Goal: Task Accomplishment & Management: Manage account settings

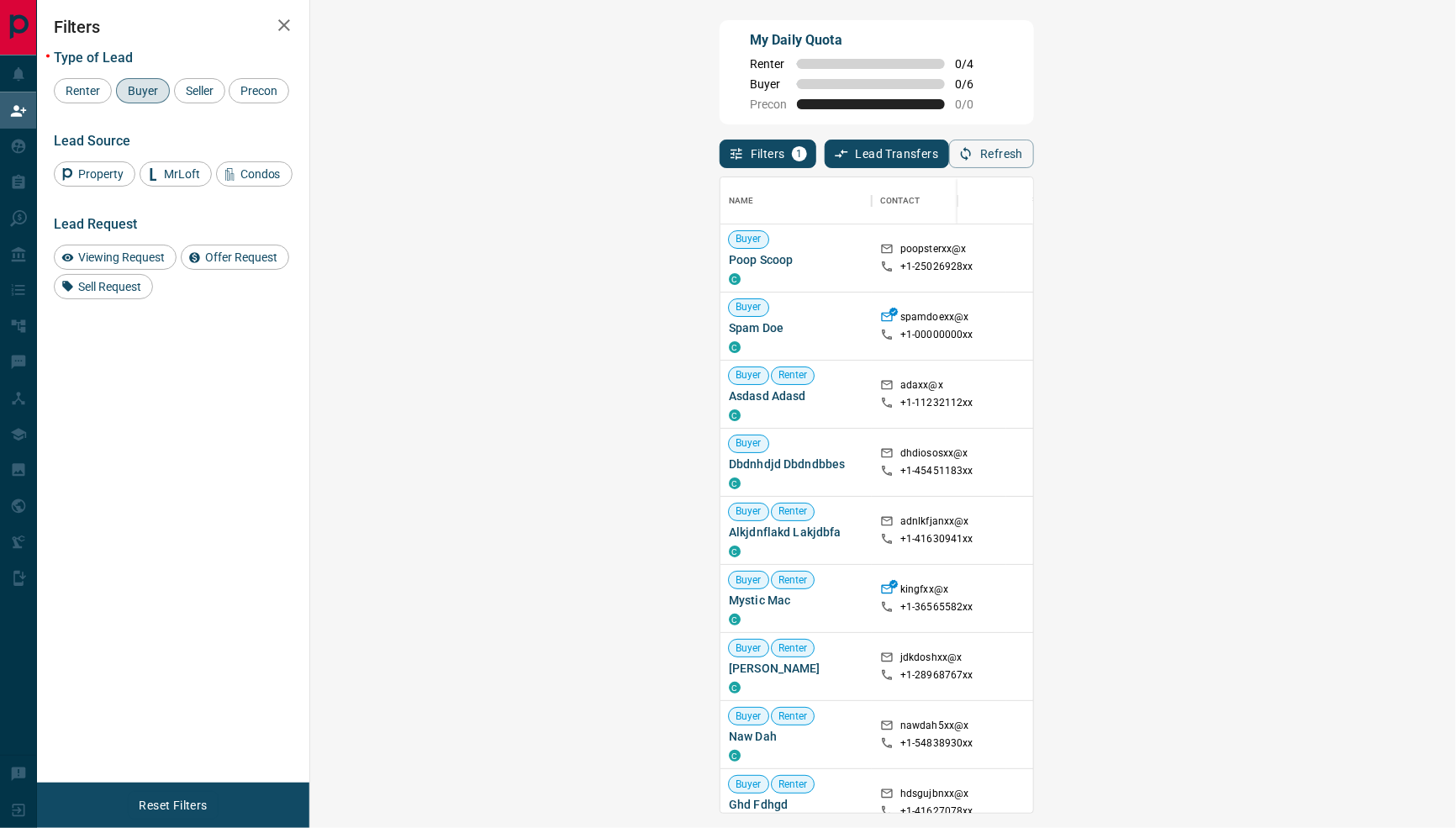
scroll to position [635, 1111]
click at [1034, 142] on button "Refresh" at bounding box center [991, 154] width 85 height 29
click at [974, 159] on icon "button" at bounding box center [966, 154] width 15 height 15
click at [1034, 135] on div "Filters 1 Lead Transfers 0 Refresh" at bounding box center [877, 145] width 315 height 43
click at [1034, 142] on button "Refresh" at bounding box center [991, 154] width 85 height 29
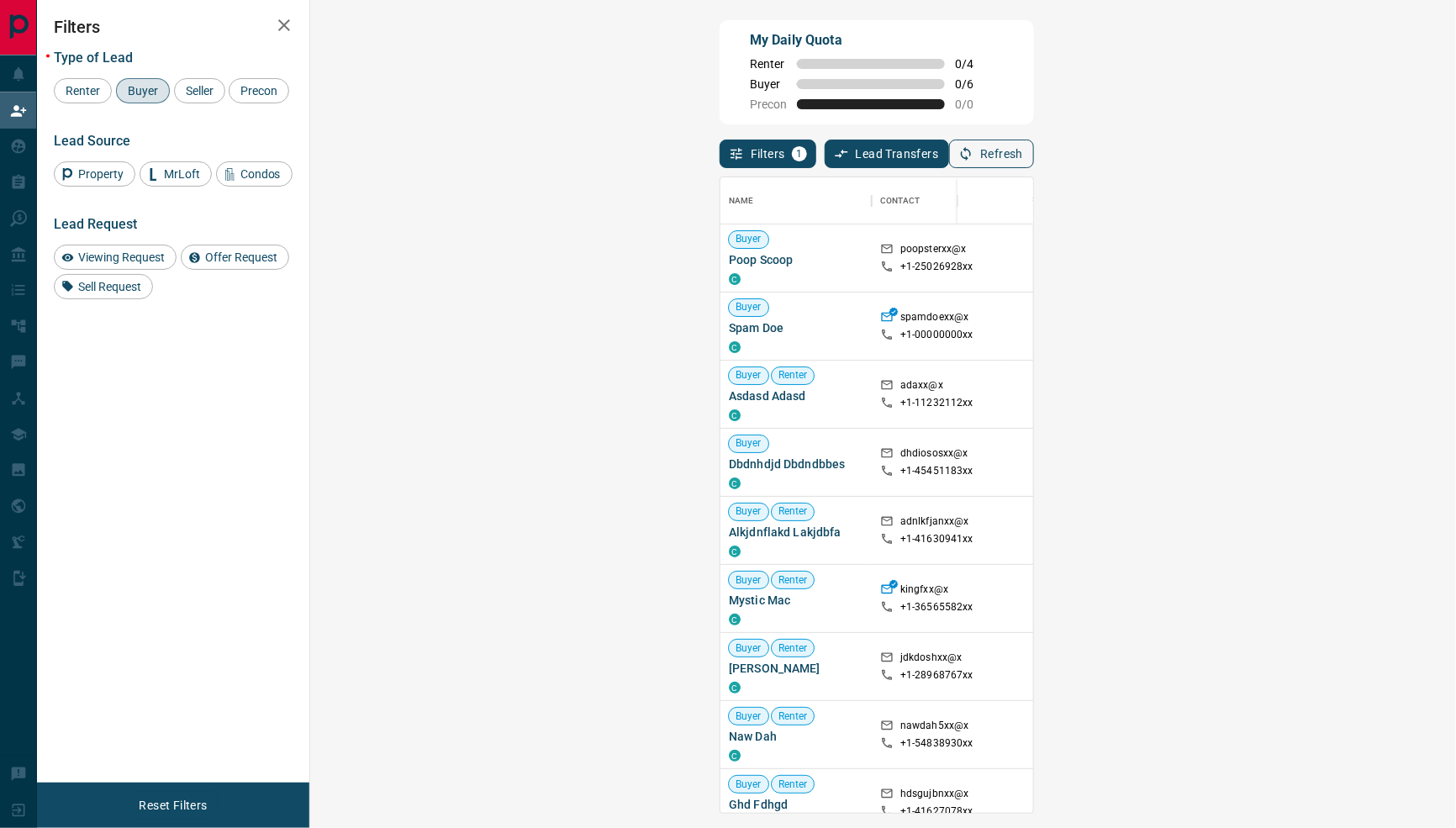
click at [1034, 161] on button "Refresh" at bounding box center [991, 154] width 85 height 29
click at [1034, 156] on button "Refresh" at bounding box center [991, 154] width 85 height 29
click at [1034, 157] on button "Refresh" at bounding box center [991, 154] width 85 height 29
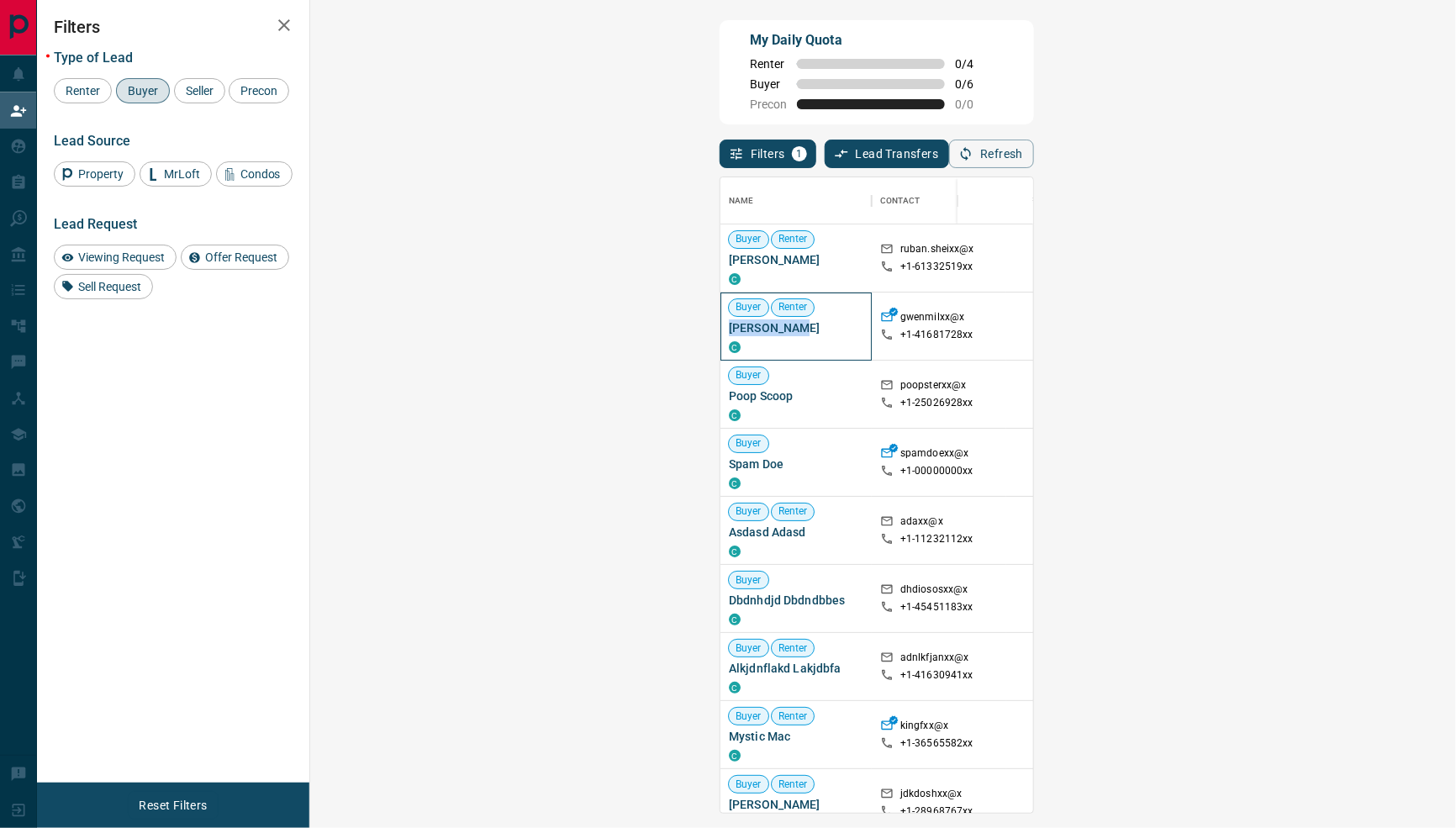
drag, startPoint x: 409, startPoint y: 328, endPoint x: 329, endPoint y: 326, distance: 80.0
click at [728, 326] on span "Gwen Millen" at bounding box center [796, 327] width 135 height 16
copy span "Gwen Millen"
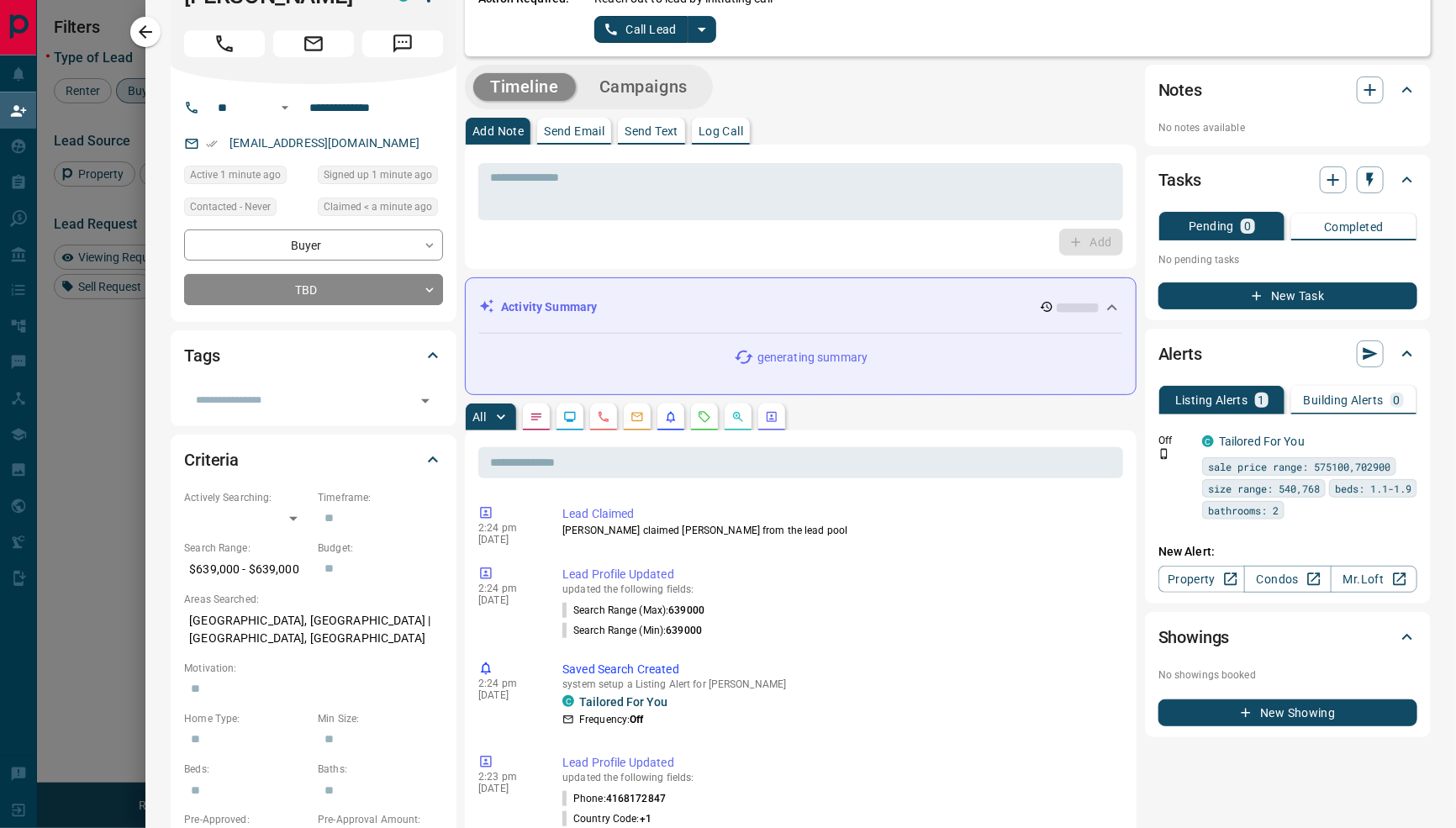
scroll to position [0, 0]
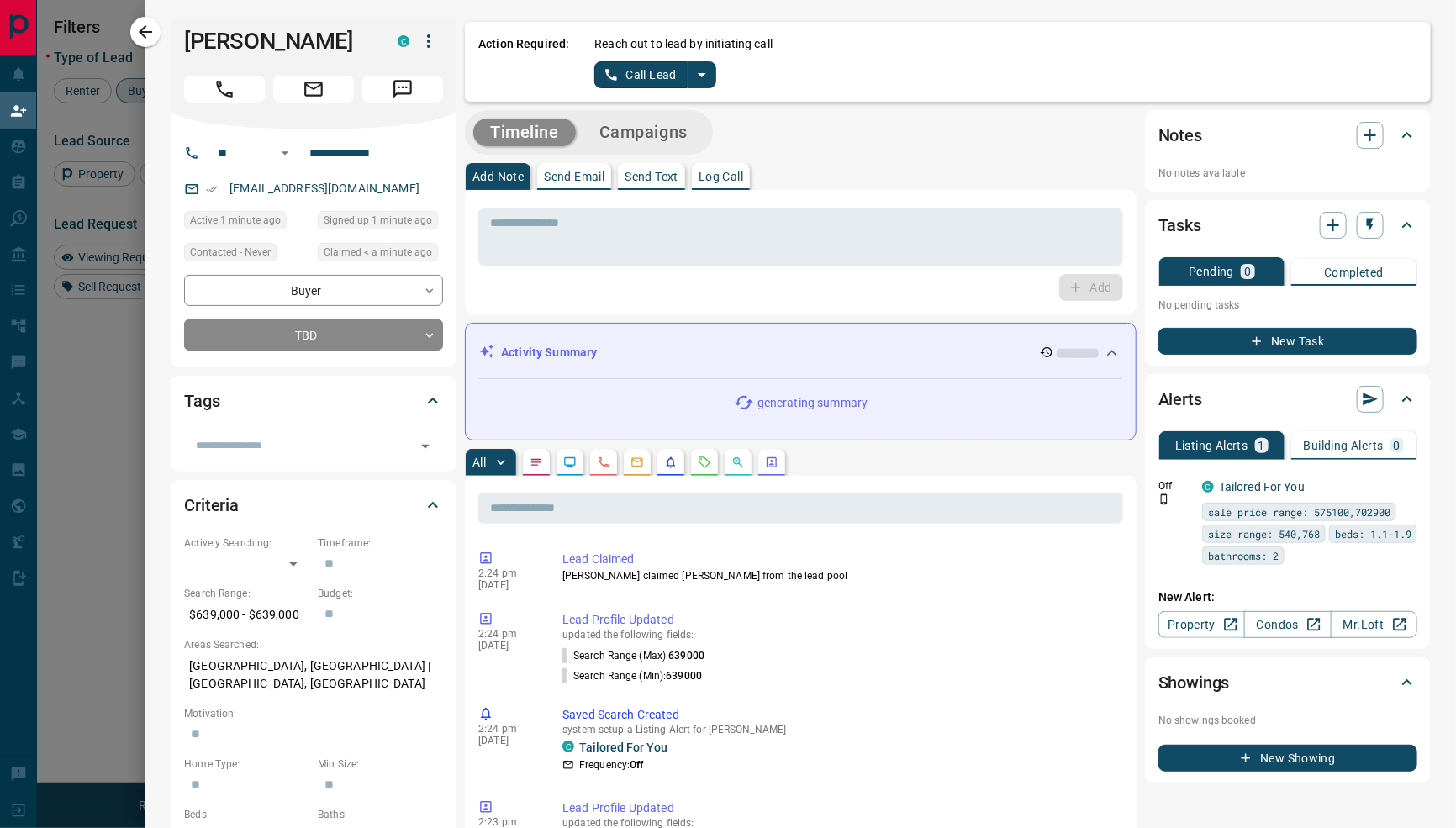
click at [706, 78] on icon "split button" at bounding box center [702, 74] width 20 height 20
click at [689, 138] on li "Log Manual Call" at bounding box center [654, 133] width 103 height 25
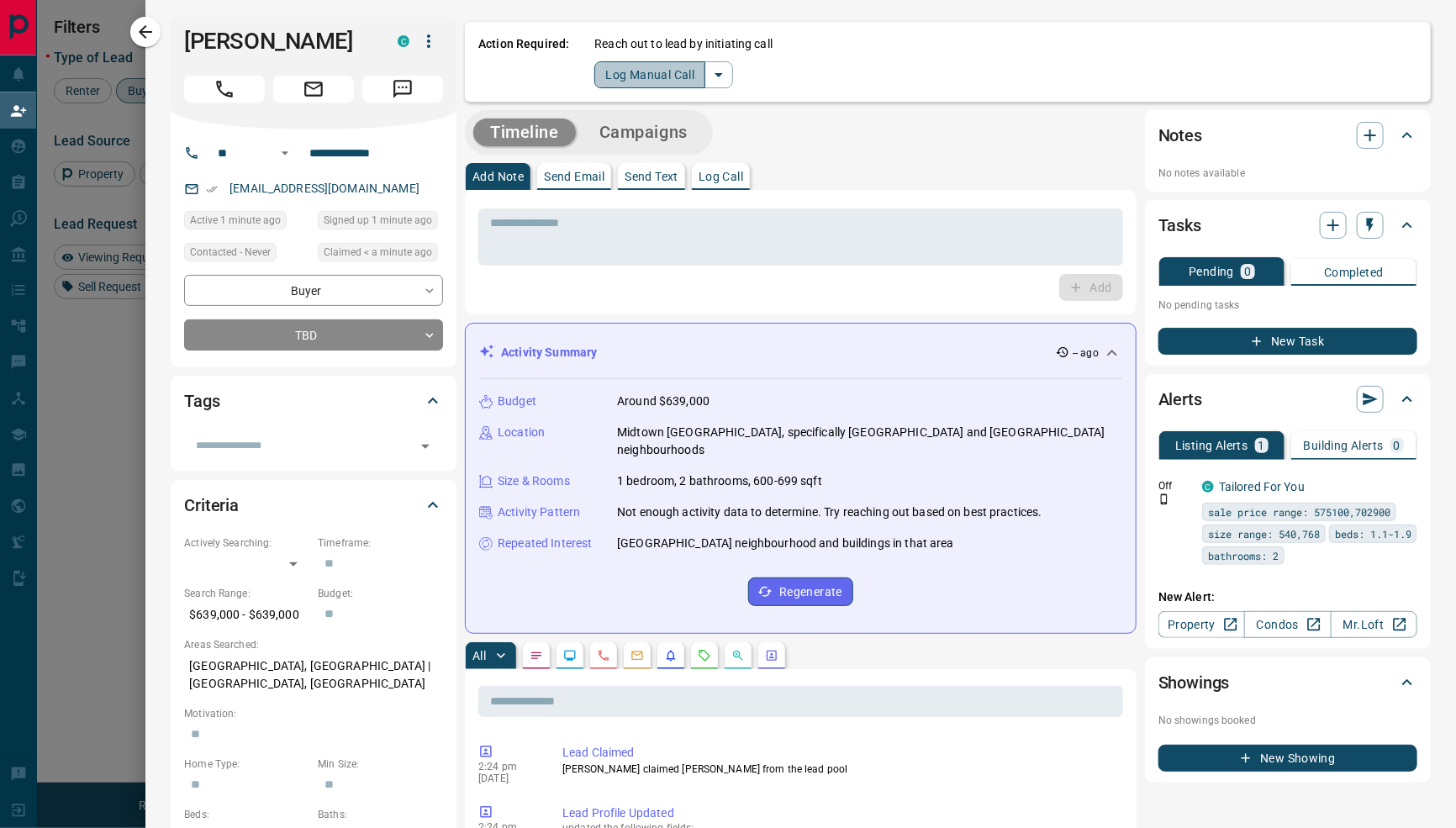
click at [664, 83] on button "Log Manual Call" at bounding box center [650, 75] width 111 height 27
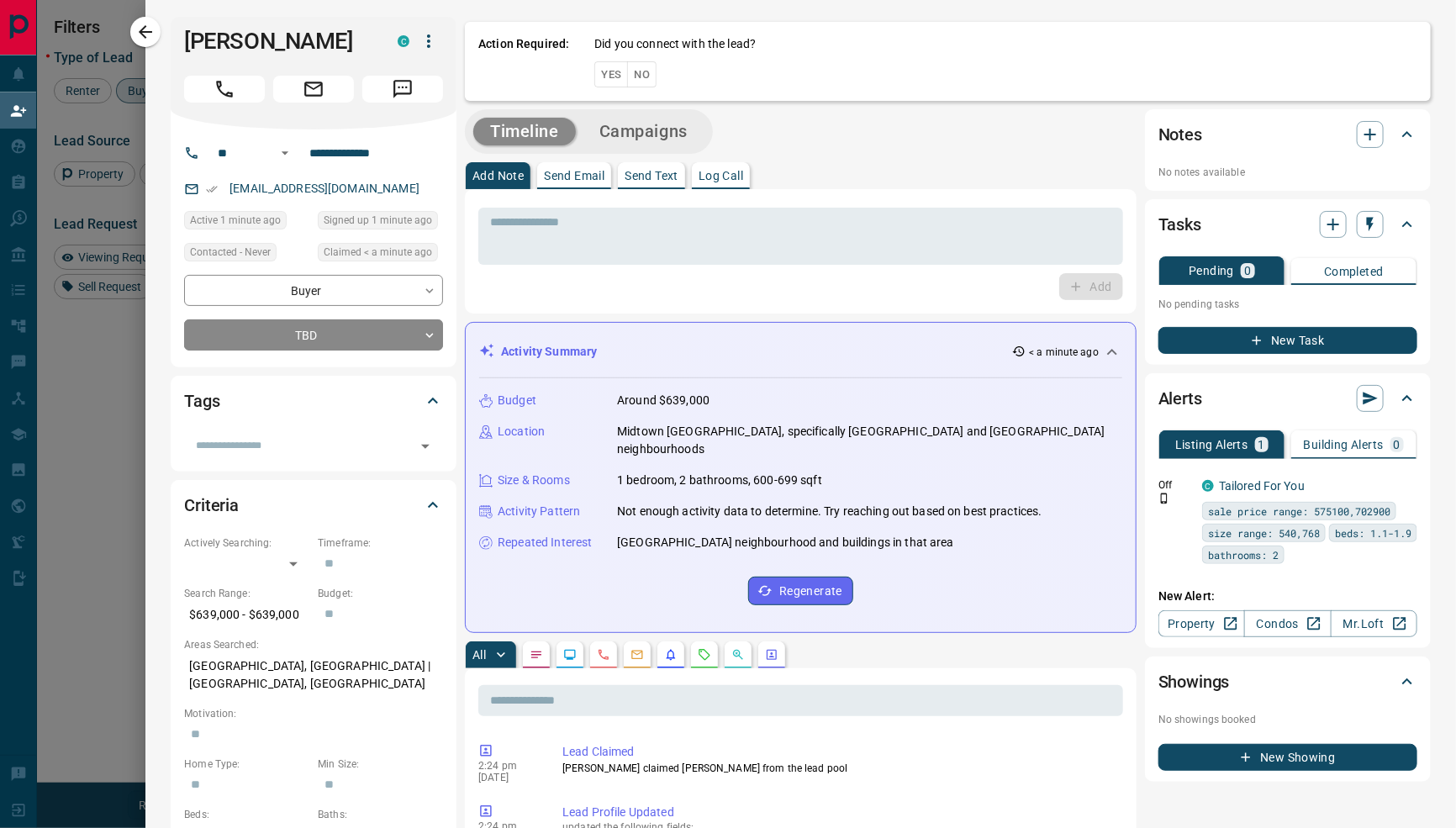
click at [664, 83] on div "Did you connect with the lead? Yes No" at bounding box center [1006, 62] width 823 height 52
click at [654, 83] on button "No" at bounding box center [642, 74] width 30 height 26
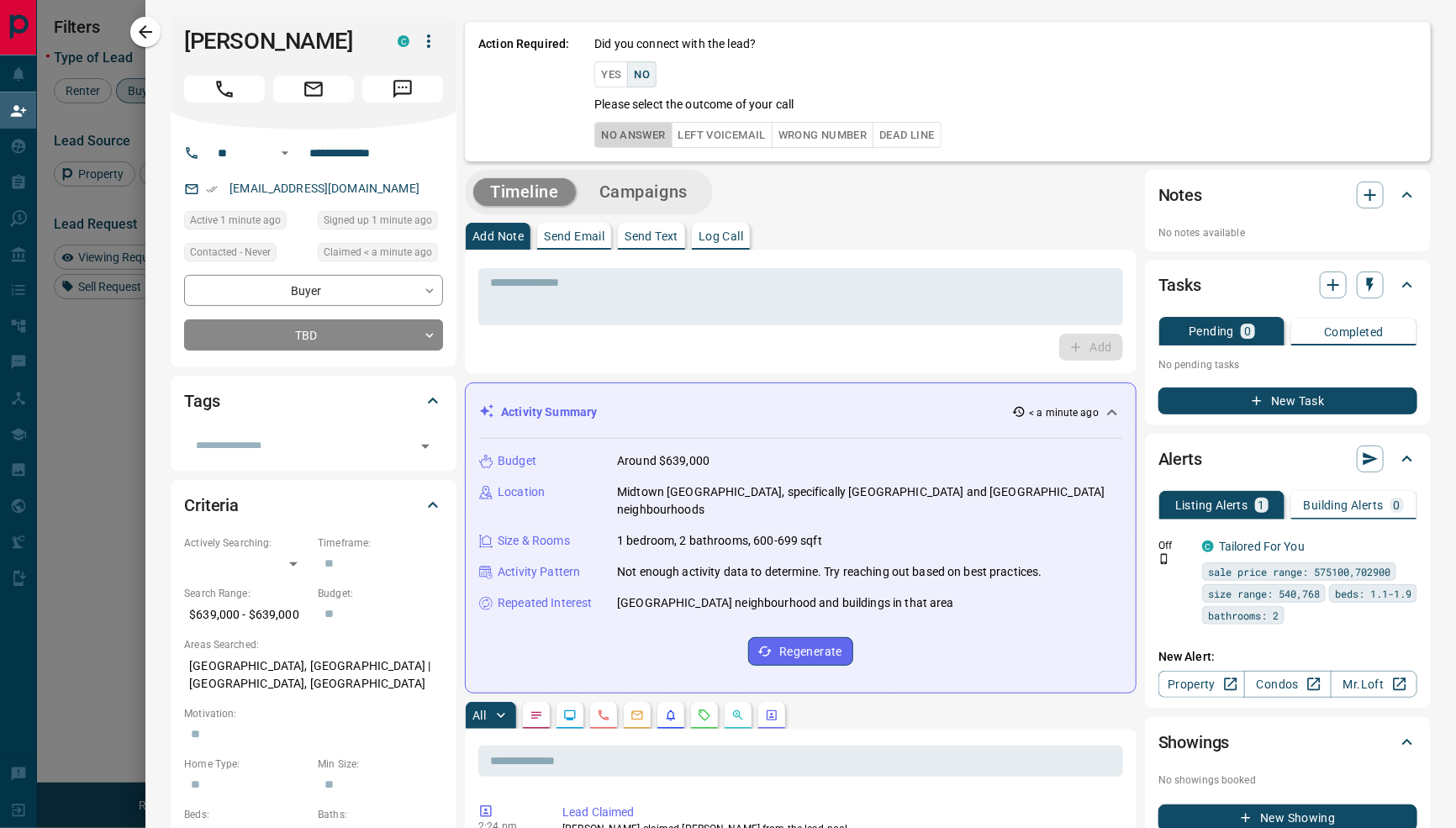
click at [648, 137] on button "No Answer" at bounding box center [633, 135] width 77 height 26
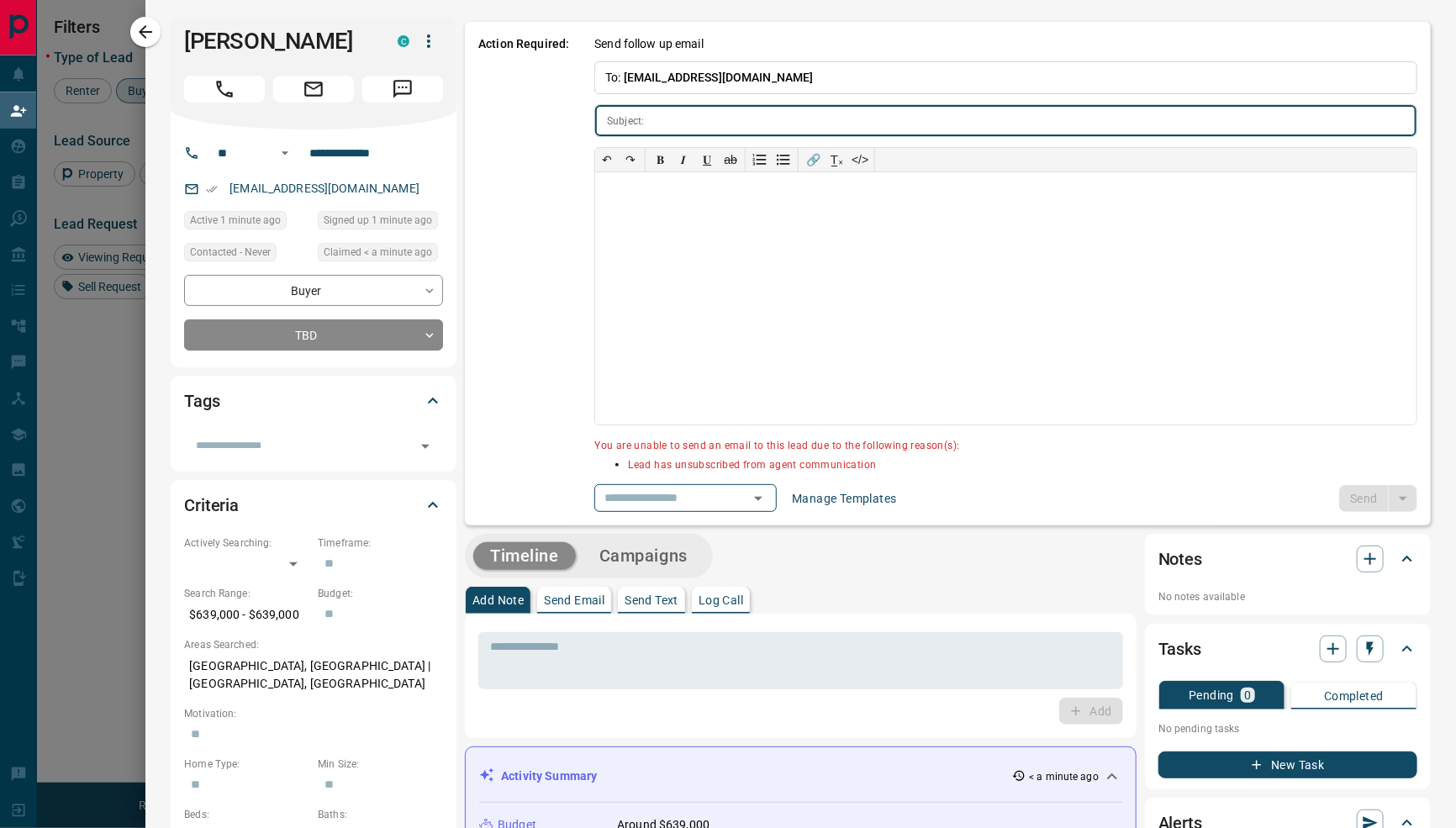
type input "**********"
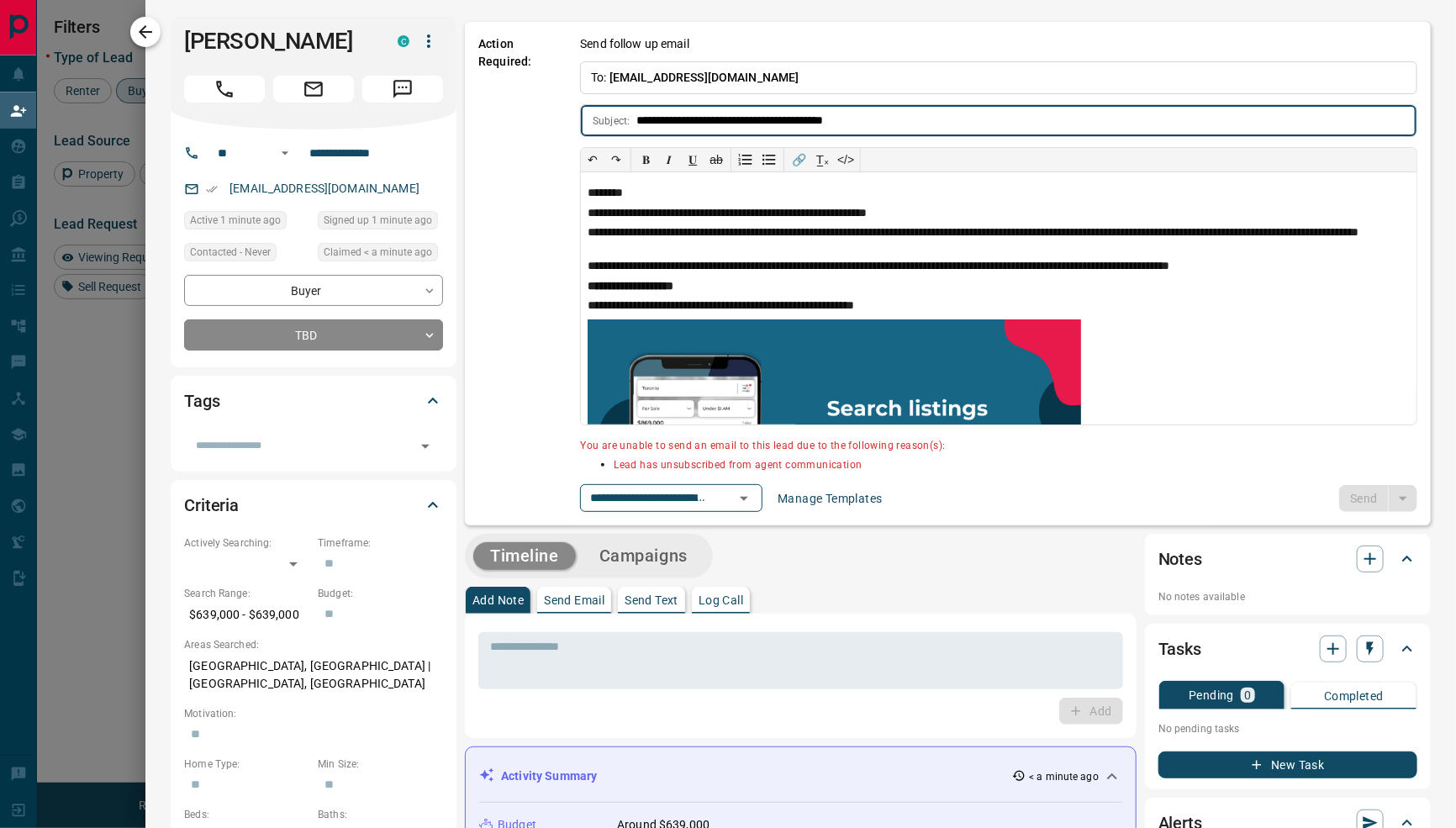
click at [150, 39] on icon "button" at bounding box center [145, 32] width 20 height 20
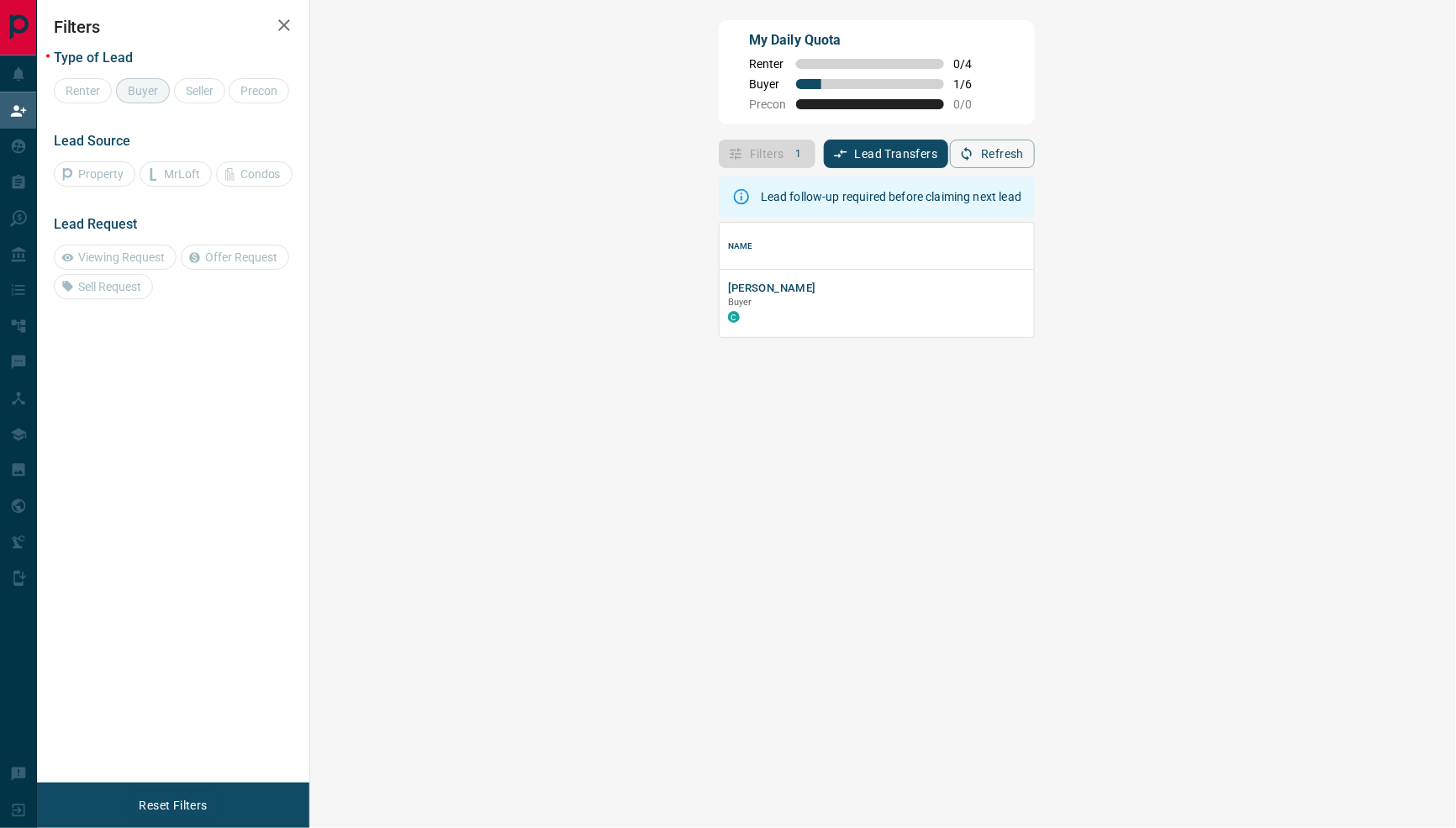
scroll to position [114, 1111]
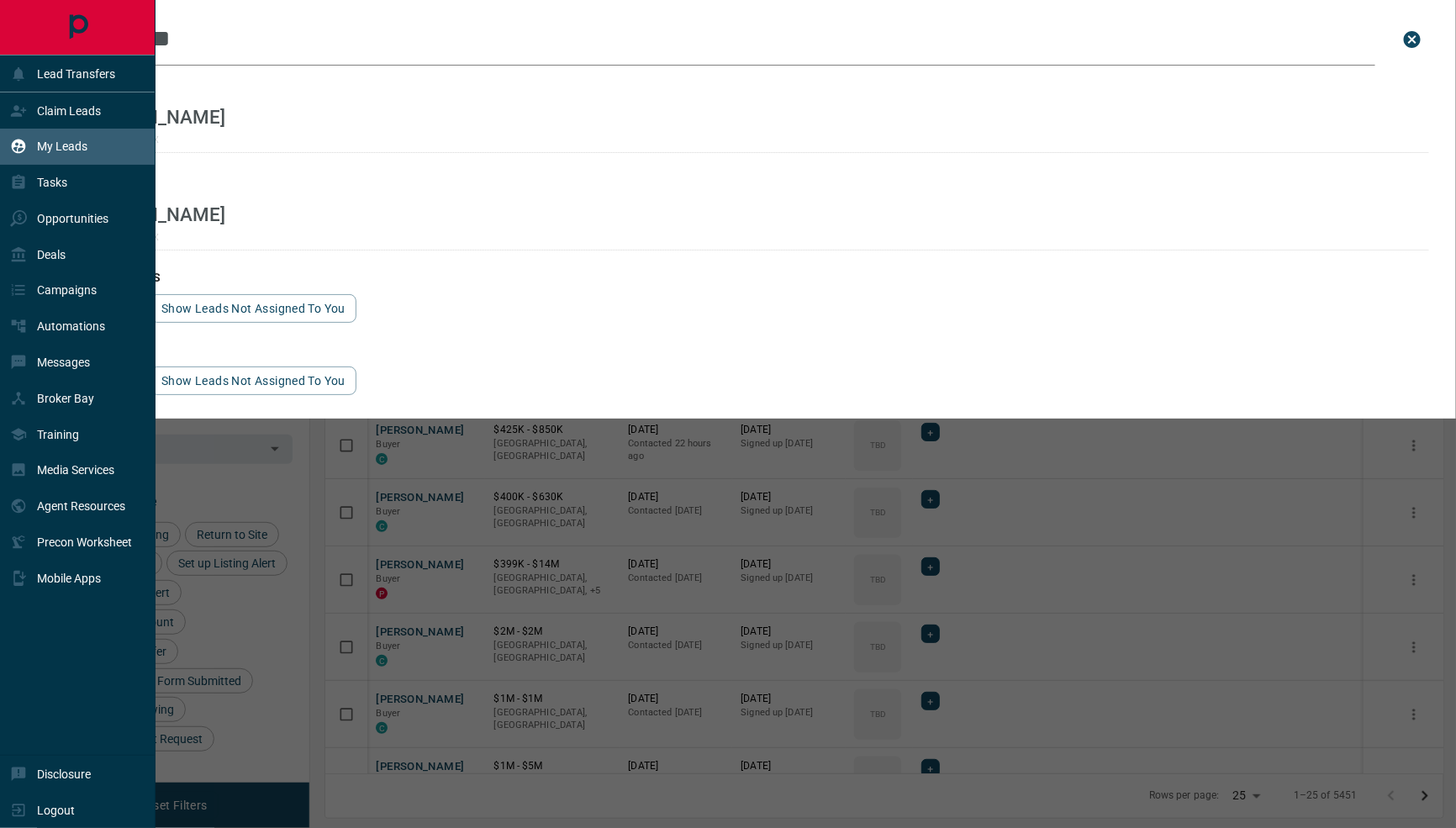
scroll to position [679, 1139]
